Goal: Task Accomplishment & Management: Manage account settings

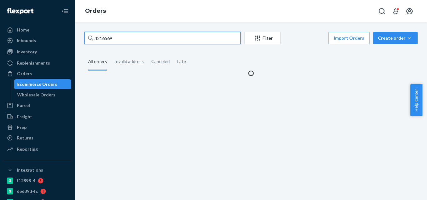
paste input "4217557"
drag, startPoint x: 103, startPoint y: 38, endPoint x: 70, endPoint y: 38, distance: 32.8
click at [70, 38] on div "Home Inbounds Shipping Plans Problems Inventory Products Branded Packaging Repl…" at bounding box center [213, 100] width 427 height 200
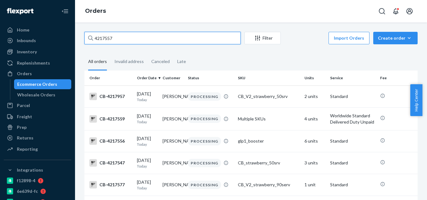
click at [153, 37] on input "4217557" at bounding box center [162, 38] width 156 height 13
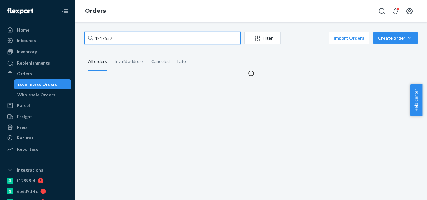
type input "4217557"
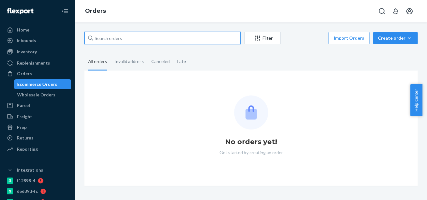
click at [161, 43] on input "text" at bounding box center [162, 38] width 156 height 13
paste input "4217559"
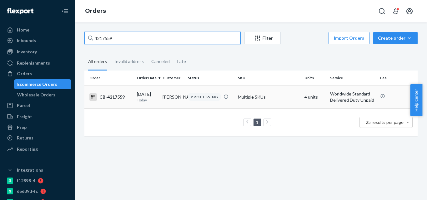
type input "4217559"
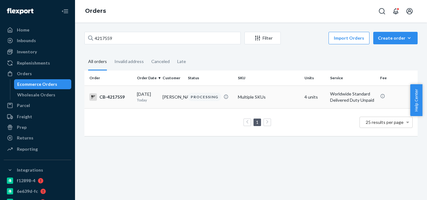
click at [251, 109] on td "Multiple SKUs" at bounding box center [269, 97] width 67 height 23
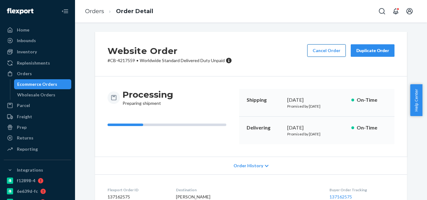
click at [327, 56] on button "Cancel Order" at bounding box center [326, 50] width 38 height 13
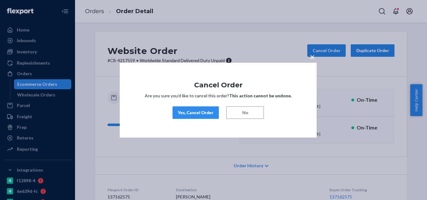
click at [208, 115] on div "Yes, Cancel Order" at bounding box center [196, 113] width 36 height 6
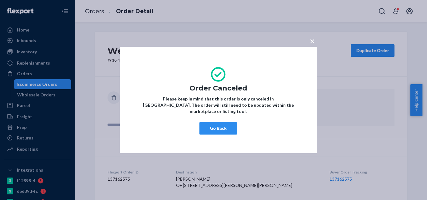
click at [225, 124] on button "Go Back" at bounding box center [219, 128] width 38 height 13
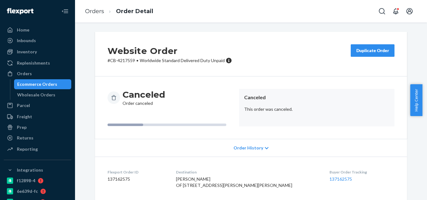
click at [43, 82] on div "Ecommerce Orders" at bounding box center [37, 84] width 40 height 6
